Goal: Information Seeking & Learning: Understand process/instructions

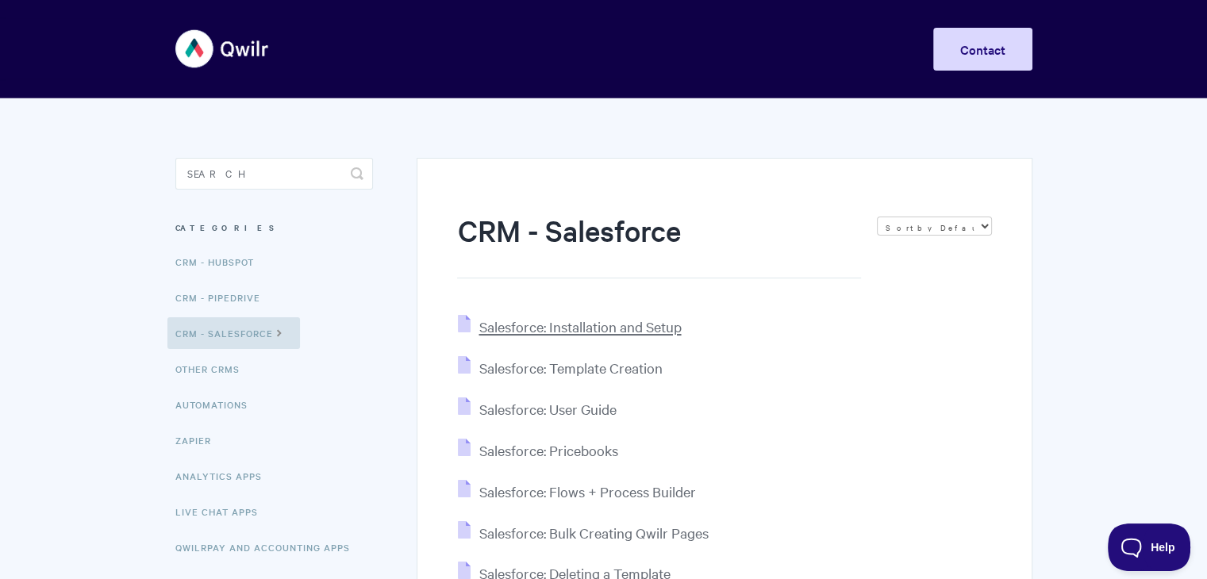
click at [561, 328] on span "Salesforce: Installation and Setup" at bounding box center [579, 326] width 202 height 18
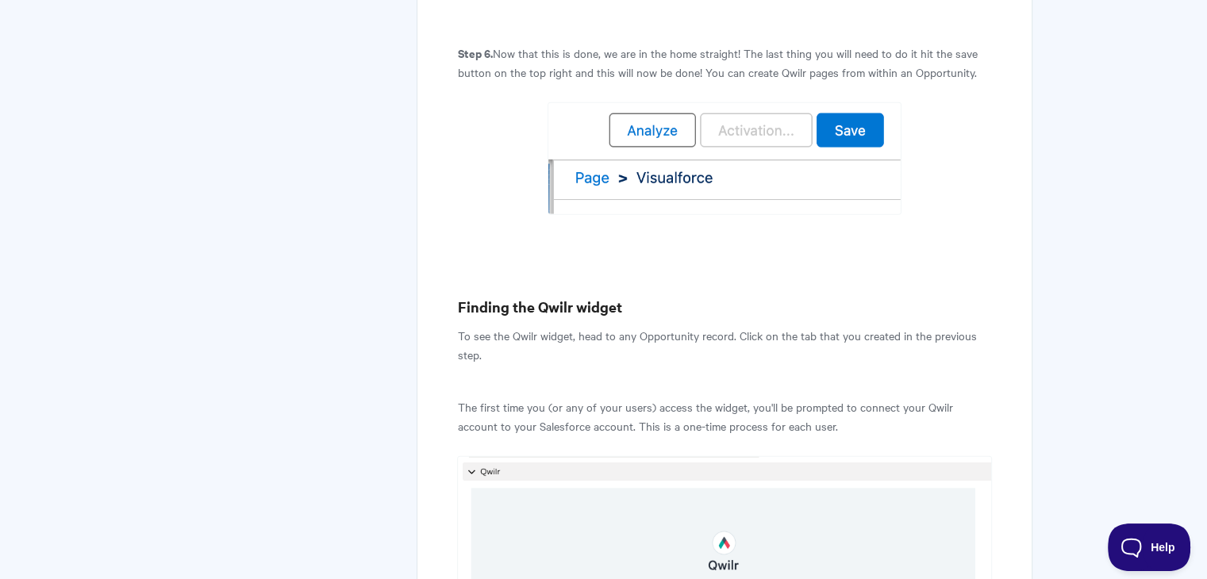
scroll to position [4047, 0]
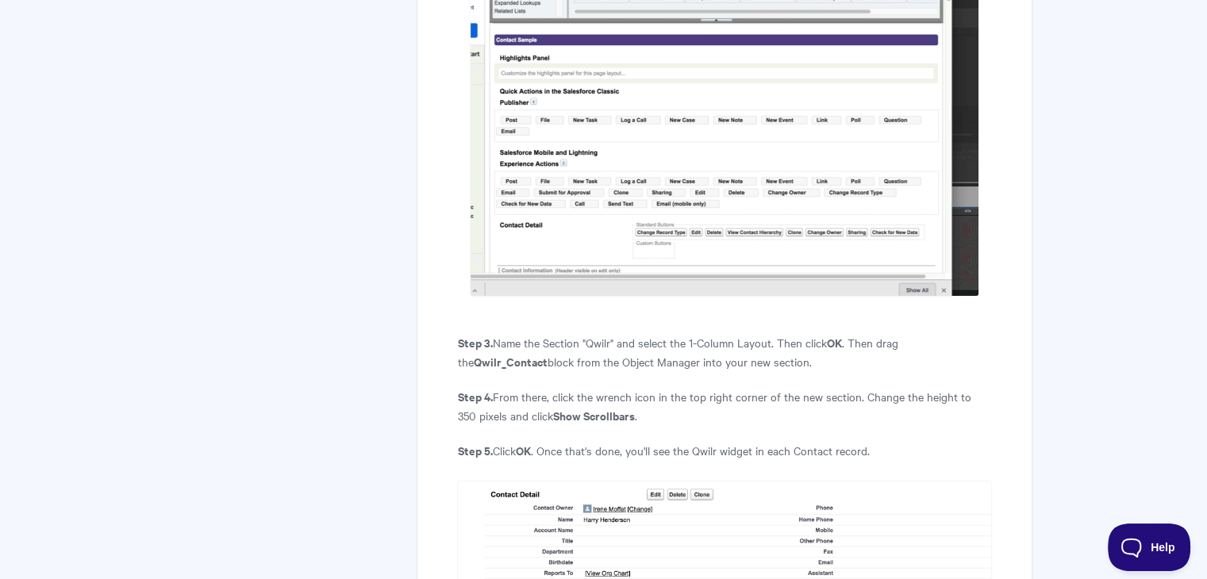
scroll to position [5619, 0]
